Goal: Task Accomplishment & Management: Manage account settings

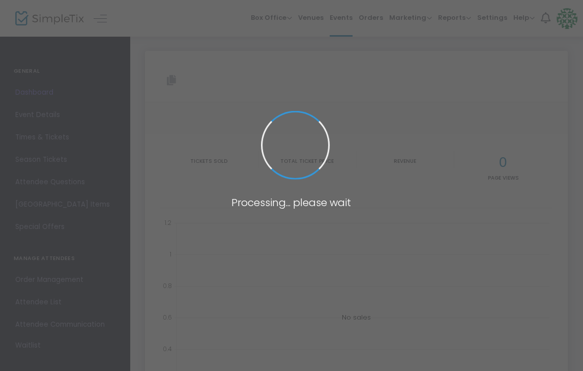
type input "[URL][DOMAIN_NAME]"
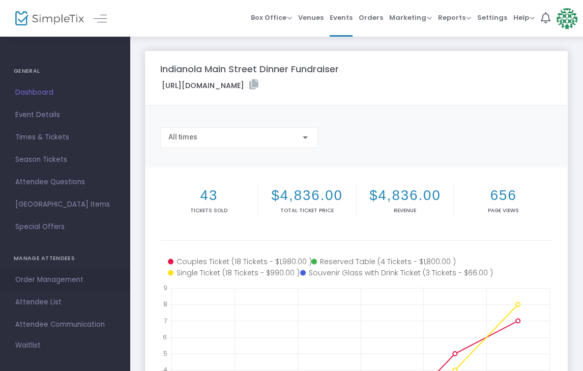
click at [53, 278] on span "Order Management" at bounding box center [64, 279] width 99 height 13
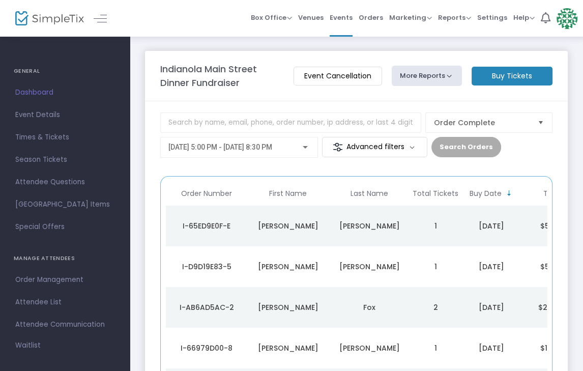
click at [305, 223] on div "[PERSON_NAME]" at bounding box center [288, 226] width 76 height 10
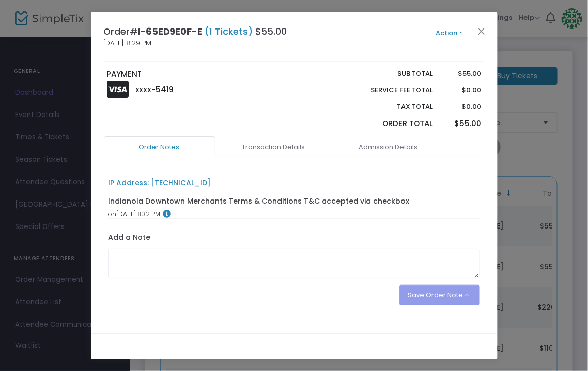
scroll to position [159, 0]
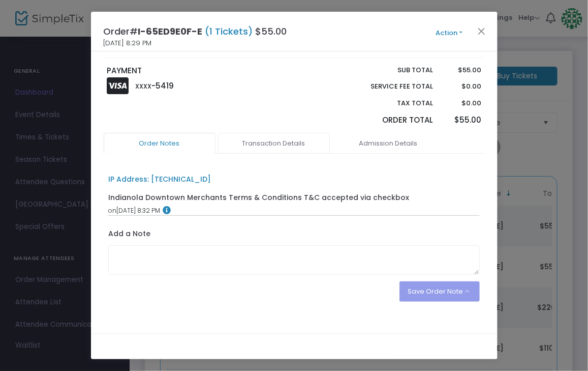
click at [289, 145] on link "Transaction Details" at bounding box center [274, 143] width 112 height 21
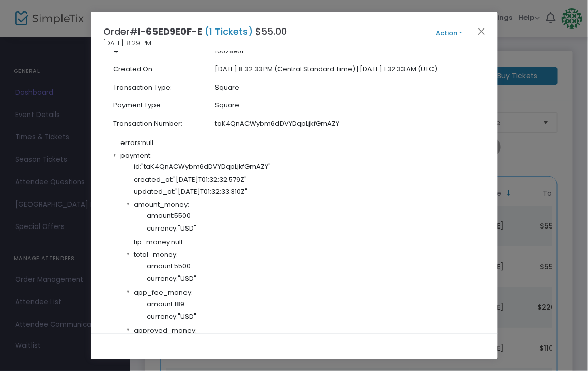
scroll to position [53, 0]
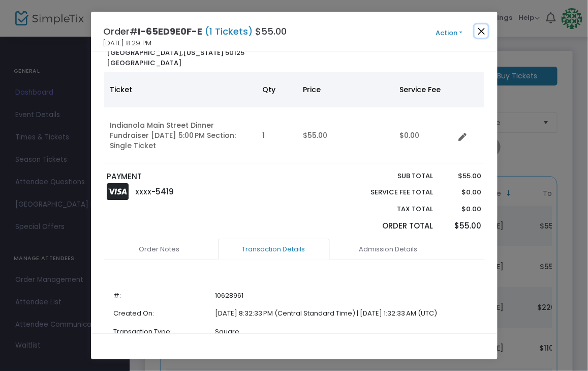
click at [483, 28] on button "Close" at bounding box center [481, 30] width 13 height 13
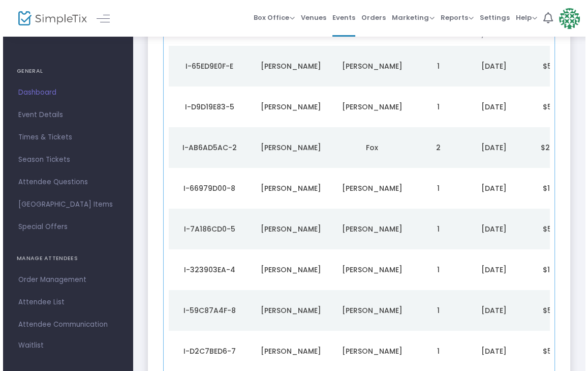
scroll to position [0, 0]
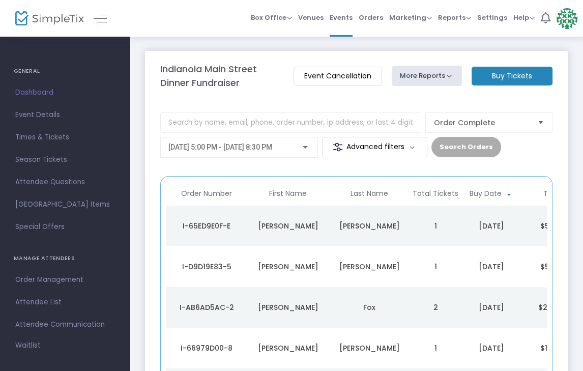
click at [342, 226] on div "[PERSON_NAME]" at bounding box center [369, 226] width 76 height 10
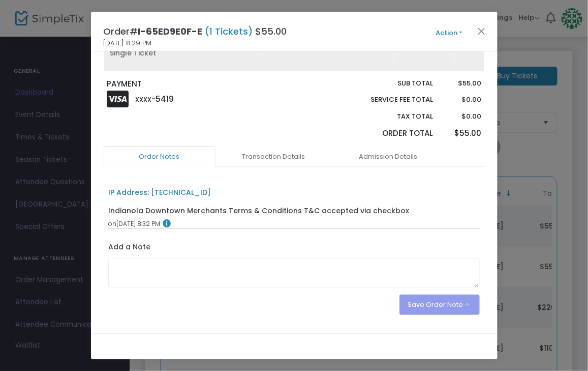
scroll to position [159, 0]
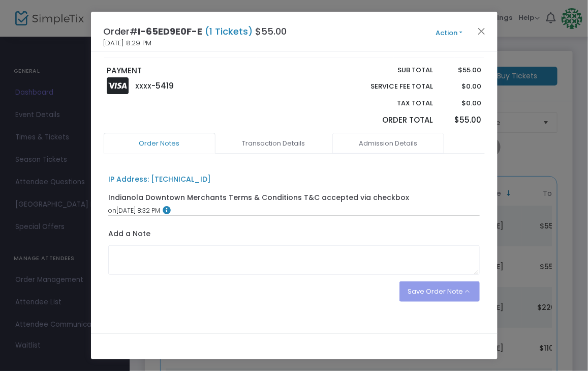
click at [376, 144] on link "Admission Details" at bounding box center [389, 143] width 112 height 21
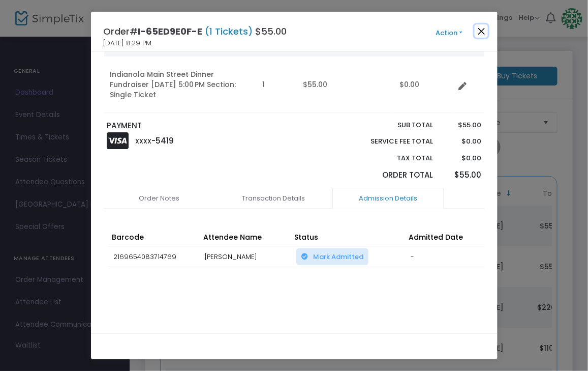
click at [484, 34] on button "Close" at bounding box center [481, 30] width 13 height 13
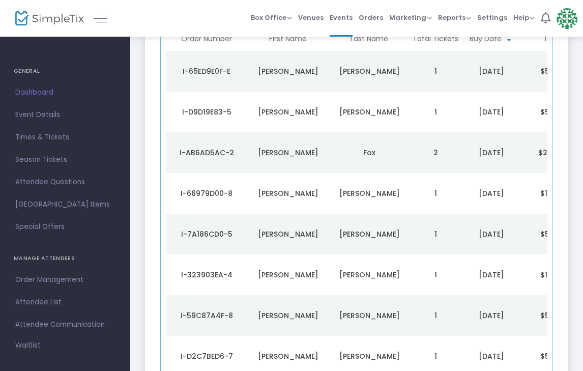
scroll to position [160, 0]
